Goal: Task Accomplishment & Management: Use online tool/utility

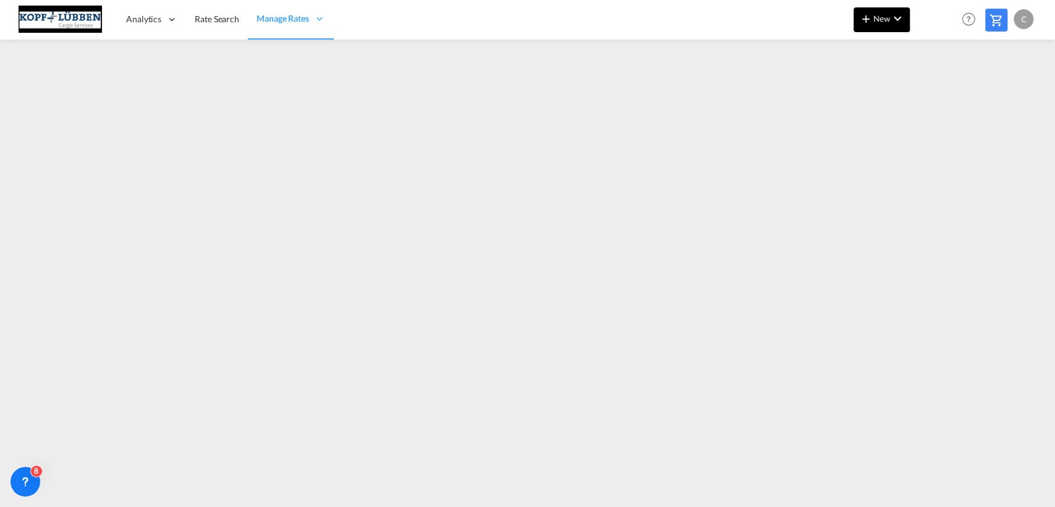
click at [891, 19] on md-icon "icon-chevron-down" at bounding box center [897, 18] width 15 height 15
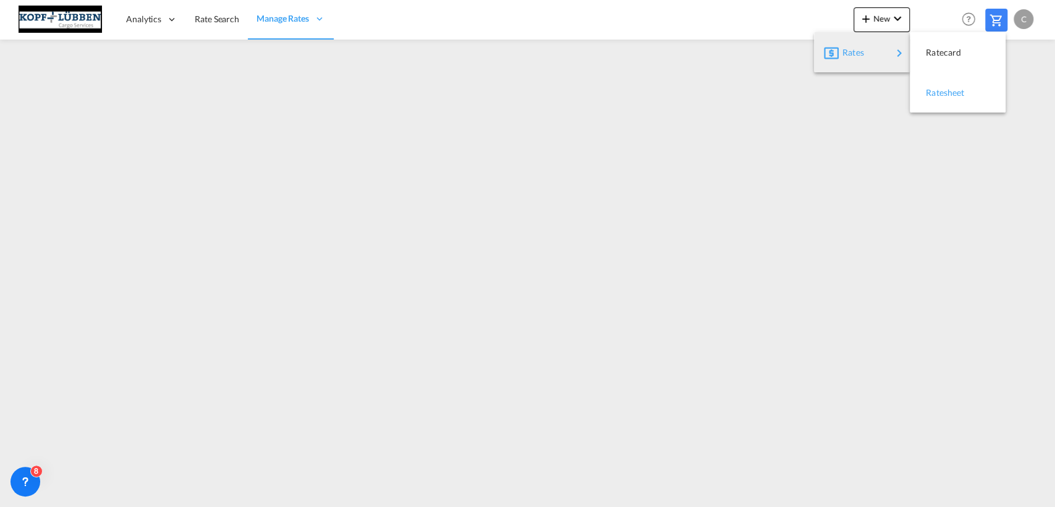
click at [938, 92] on span "Ratesheet" at bounding box center [933, 92] width 14 height 25
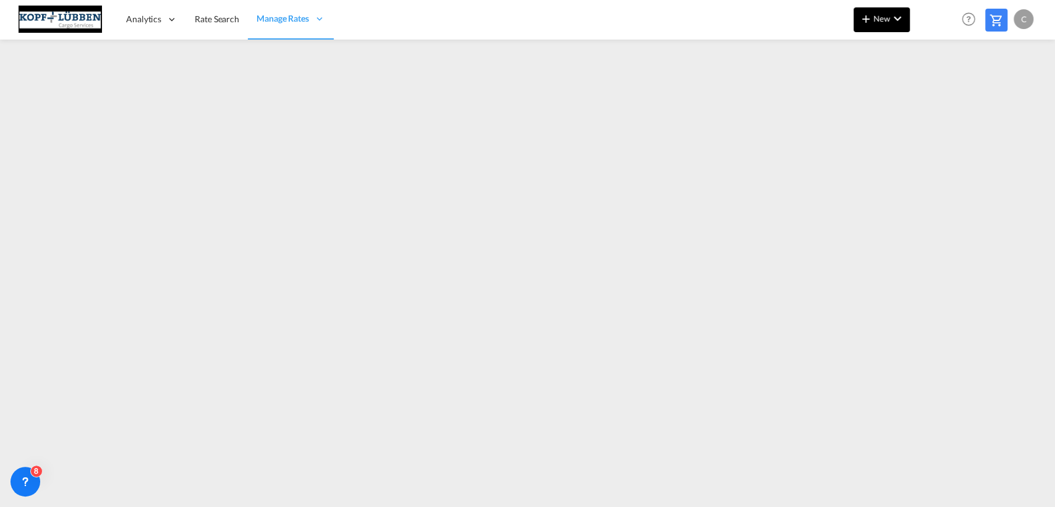
click at [883, 22] on span "New" at bounding box center [882, 19] width 46 height 10
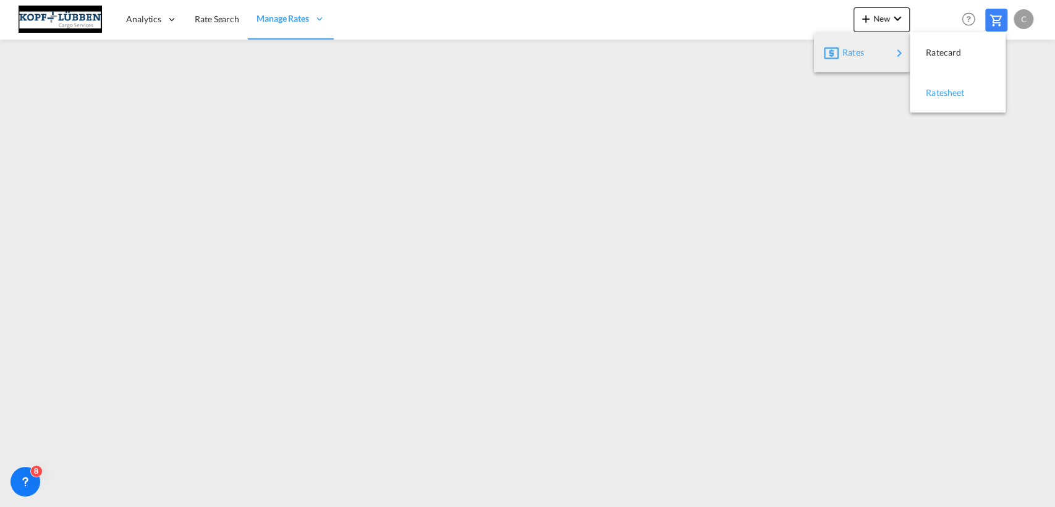
click at [940, 96] on span "Ratesheet" at bounding box center [933, 92] width 14 height 25
